Goal: Task Accomplishment & Management: Use online tool/utility

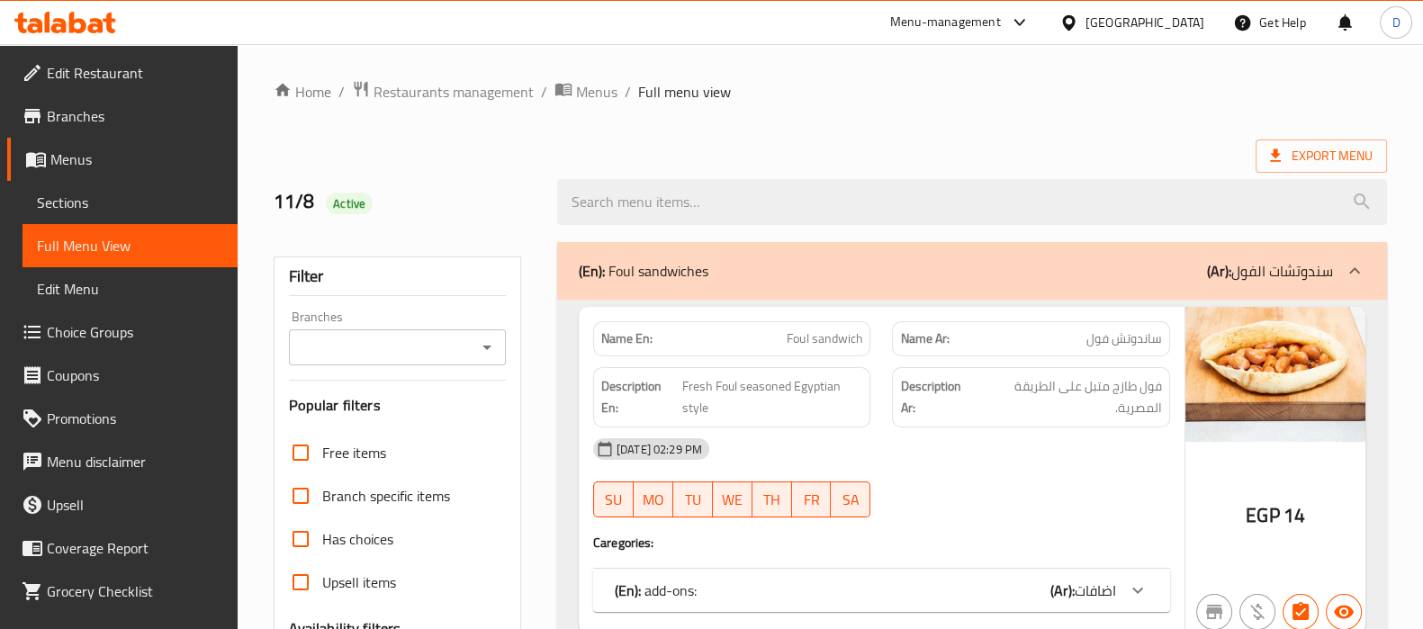
click at [79, 24] on icon at bounding box center [65, 23] width 102 height 22
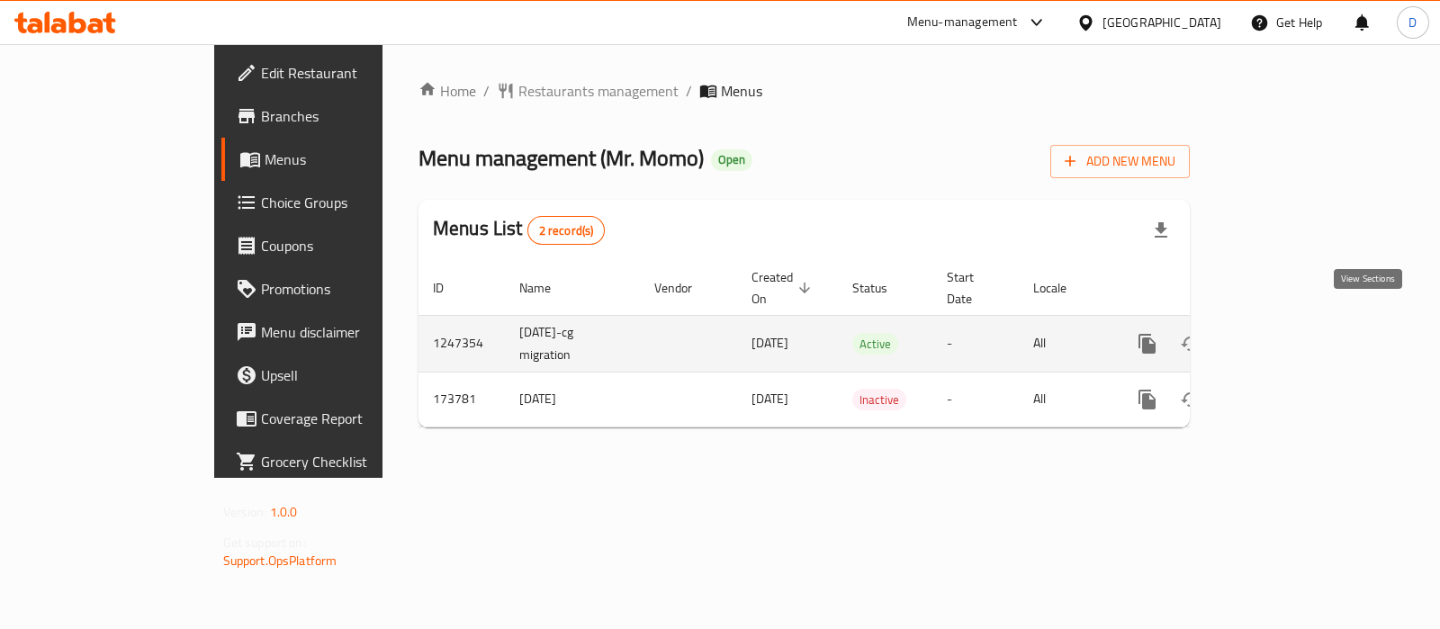
click at [1288, 333] on icon "enhanced table" at bounding box center [1277, 344] width 22 height 22
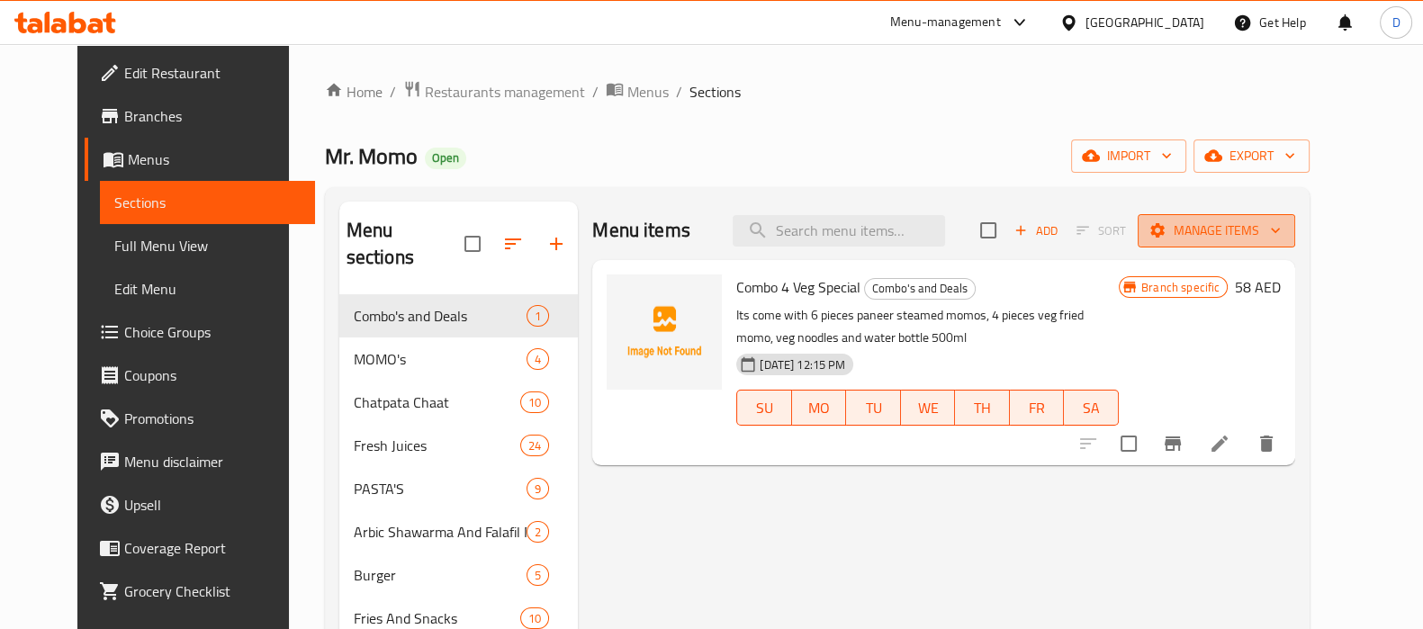
click at [1284, 238] on icon "button" at bounding box center [1275, 230] width 18 height 18
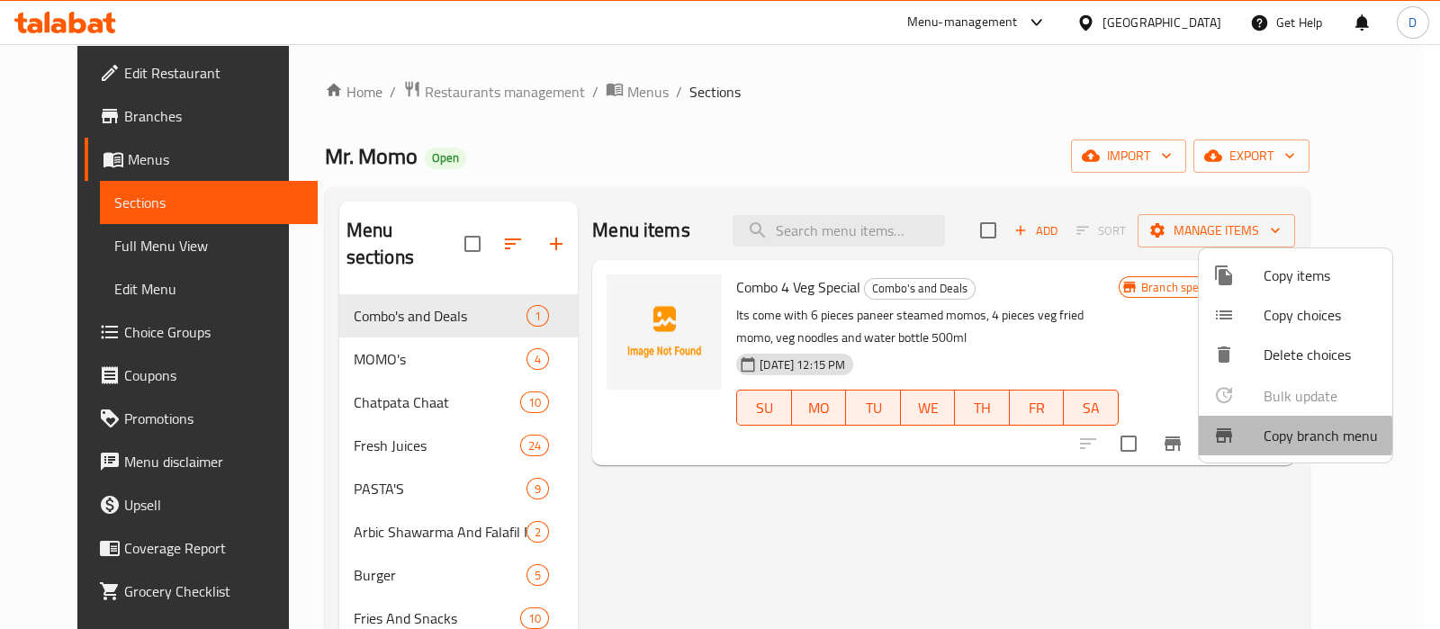
click at [1266, 434] on span "Copy branch menu" at bounding box center [1321, 436] width 114 height 22
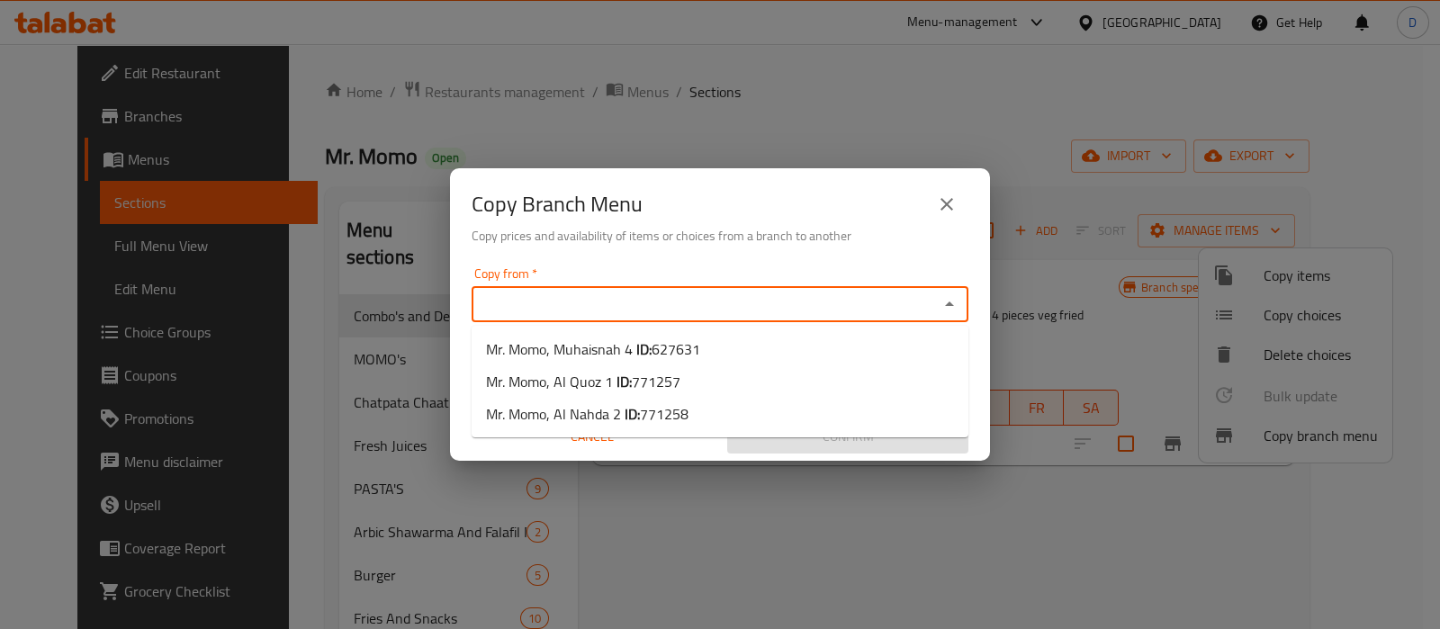
click at [787, 298] on input "Copy from   *" at bounding box center [705, 304] width 456 height 25
click at [715, 344] on li "Mr. Momo, Muhaisnah 4 ID: 627631" at bounding box center [720, 349] width 497 height 32
type input "Mr. Momo, Muhaisnah 4"
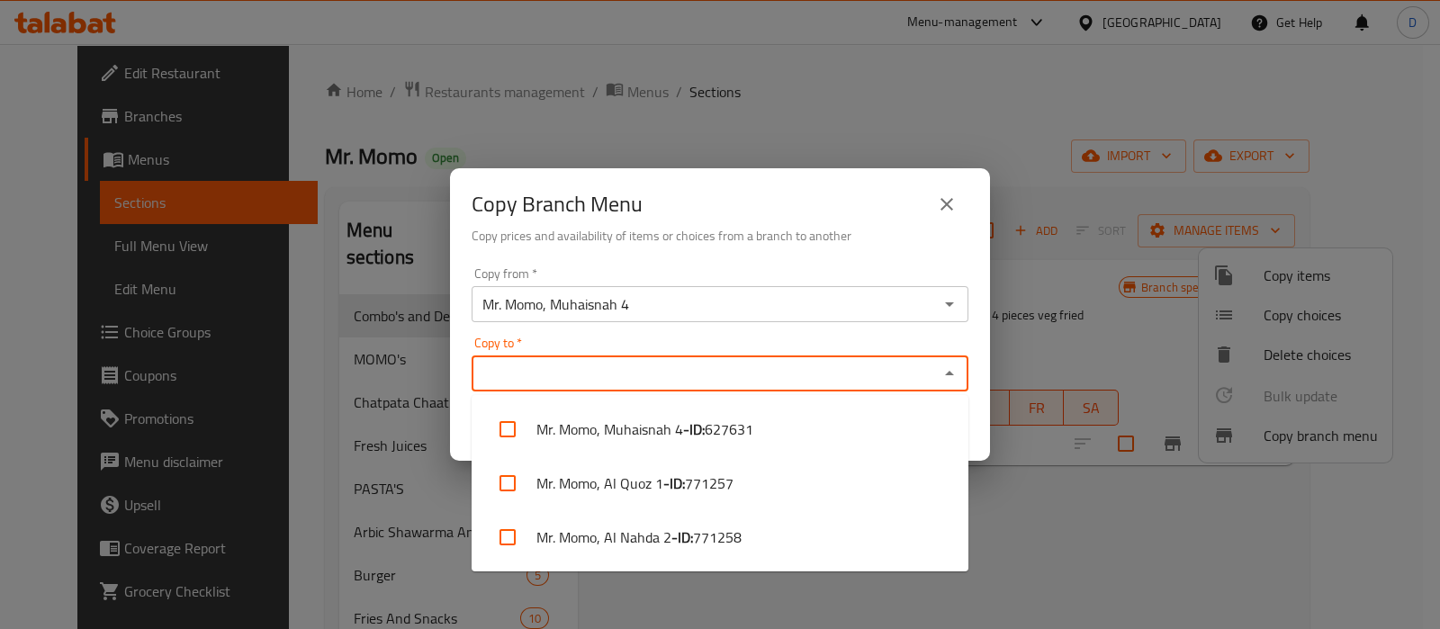
click at [646, 370] on input "Copy to   *" at bounding box center [705, 373] width 456 height 25
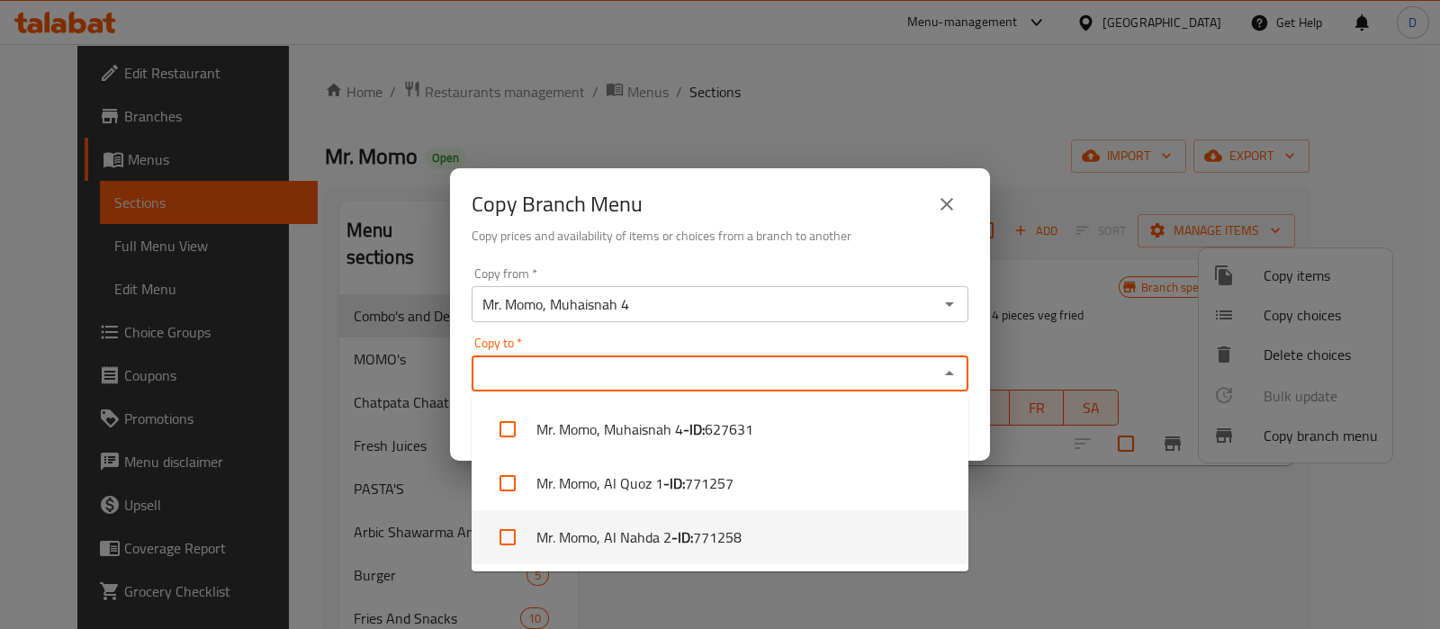
click at [671, 530] on b "- ID:" at bounding box center [682, 537] width 22 height 22
checkbox input "true"
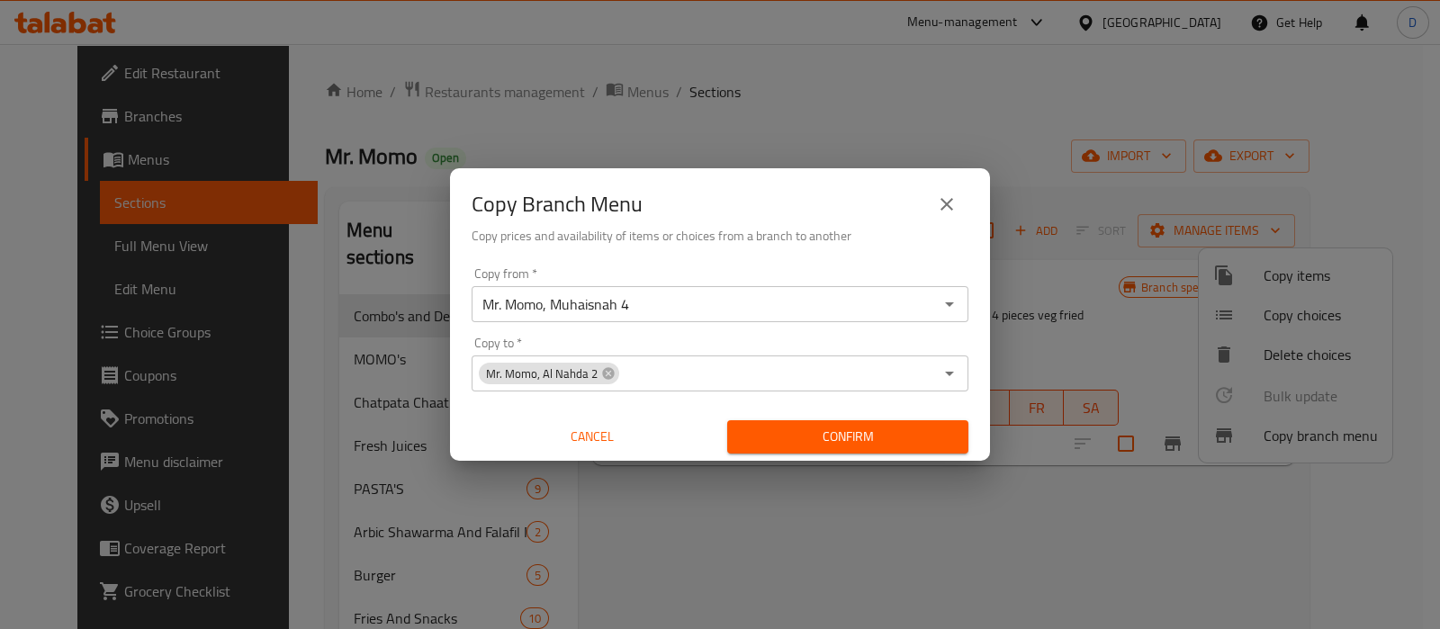
click at [864, 207] on div "Copy Branch Menu" at bounding box center [720, 204] width 497 height 43
click at [826, 437] on span "Confirm" at bounding box center [848, 437] width 212 height 22
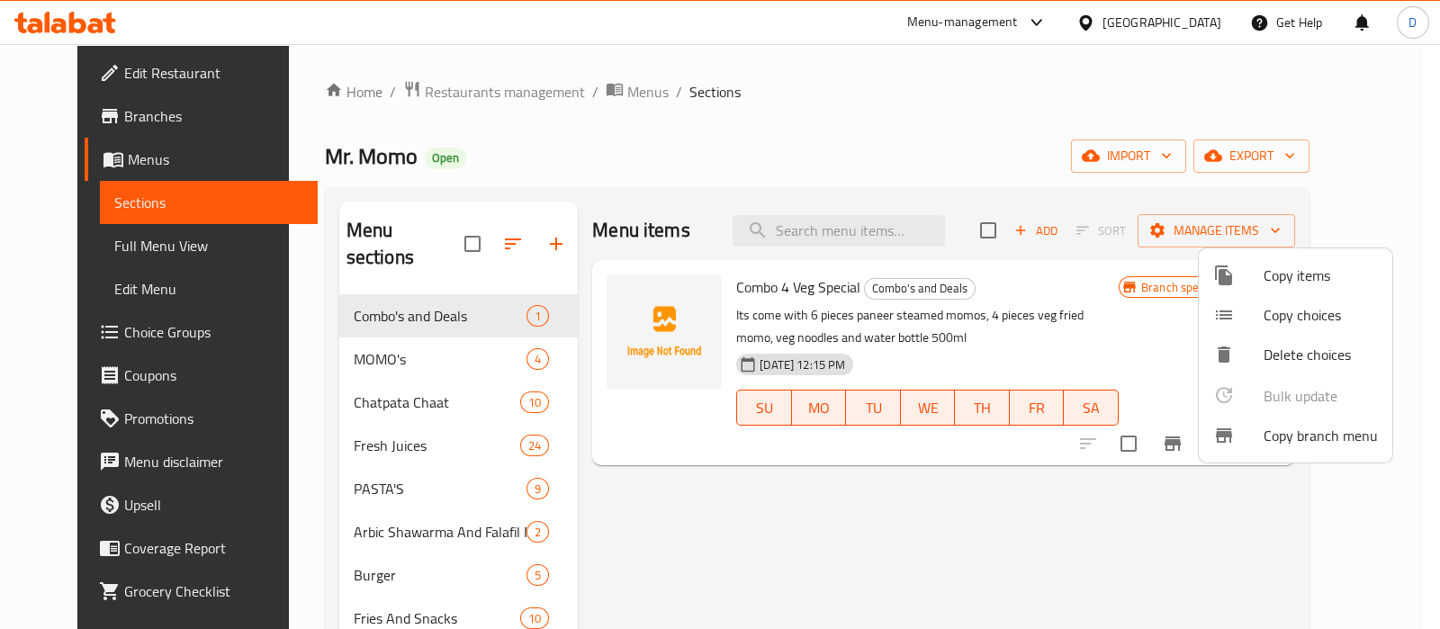
click at [593, 96] on div at bounding box center [720, 314] width 1440 height 629
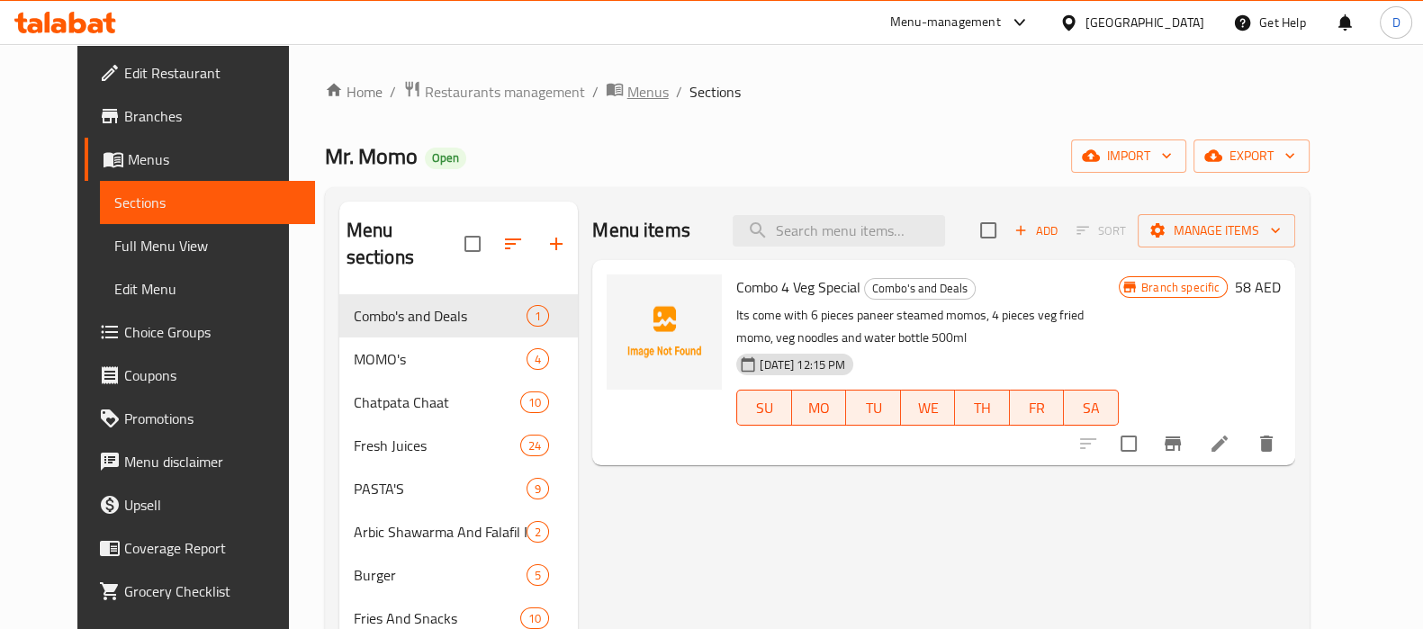
click at [627, 95] on span "Menus" at bounding box center [647, 92] width 41 height 22
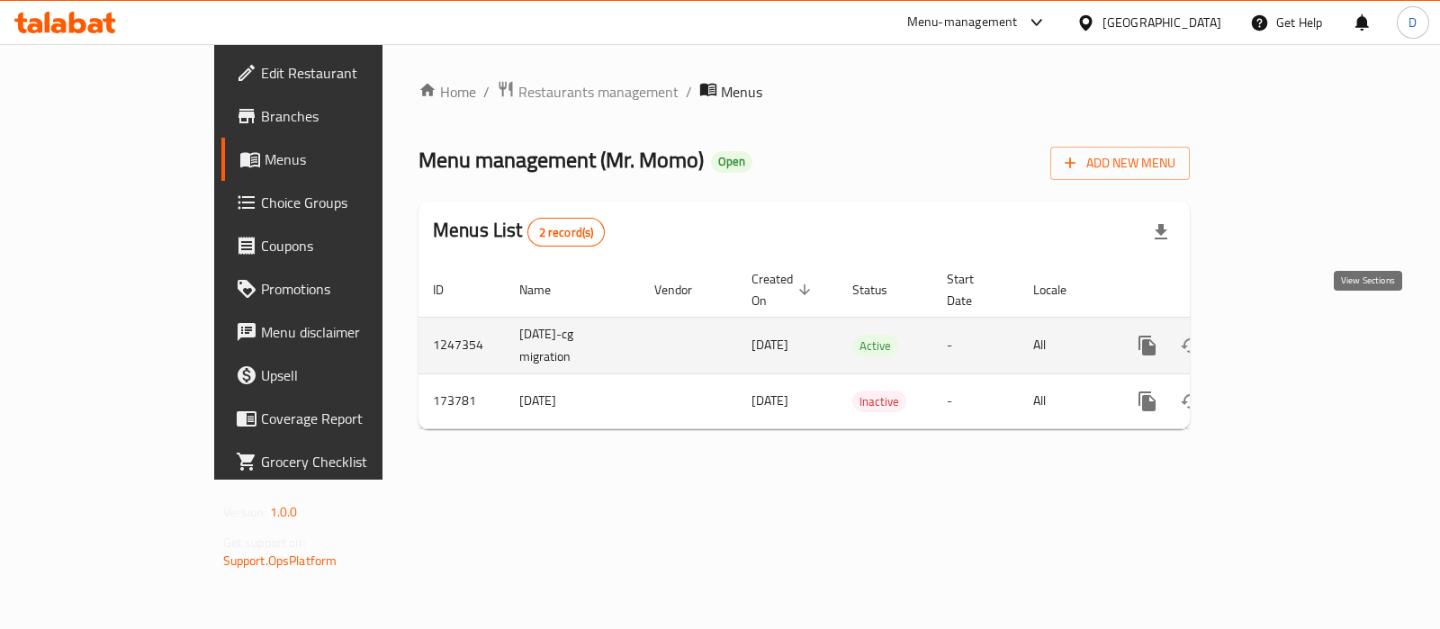
click at [1288, 335] on icon "enhanced table" at bounding box center [1277, 346] width 22 height 22
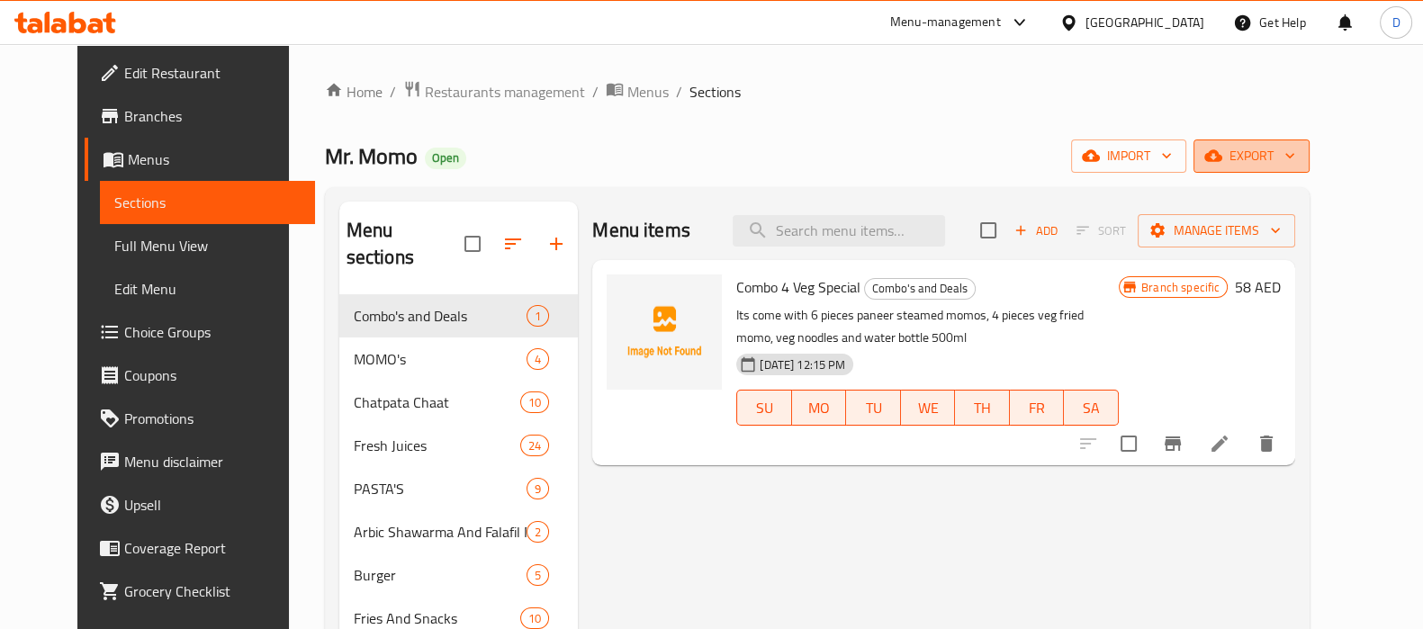
click at [1295, 163] on span "export" at bounding box center [1251, 156] width 87 height 22
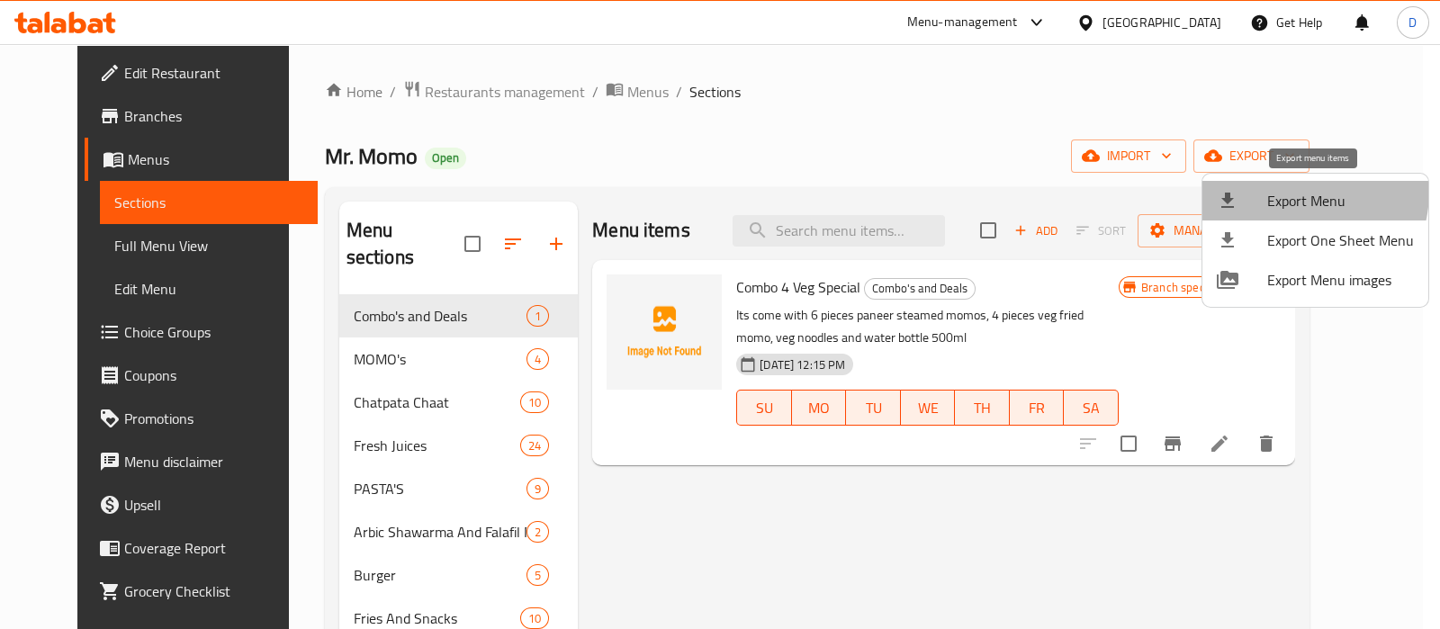
click at [1286, 191] on span "Export Menu" at bounding box center [1340, 201] width 147 height 22
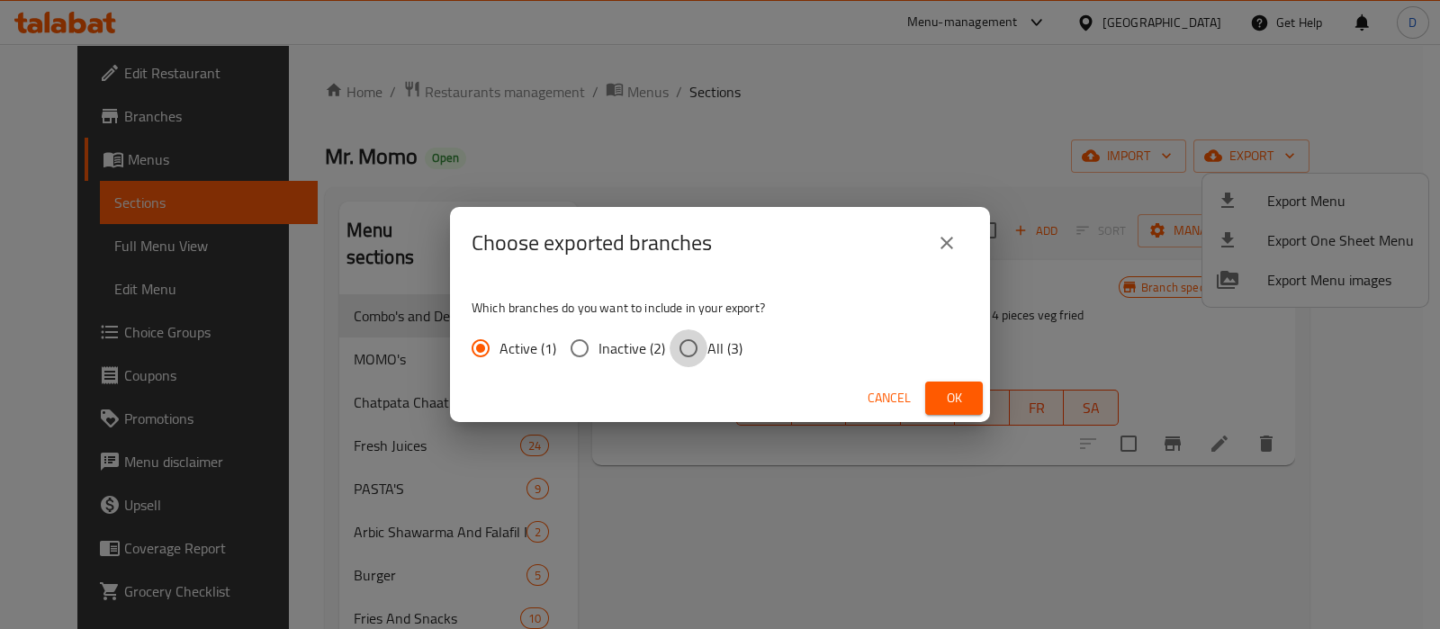
click at [702, 346] on input "All (3)" at bounding box center [689, 348] width 38 height 38
radio input "true"
click at [943, 393] on span "Ok" at bounding box center [954, 398] width 29 height 22
